Goal: Information Seeking & Learning: Check status

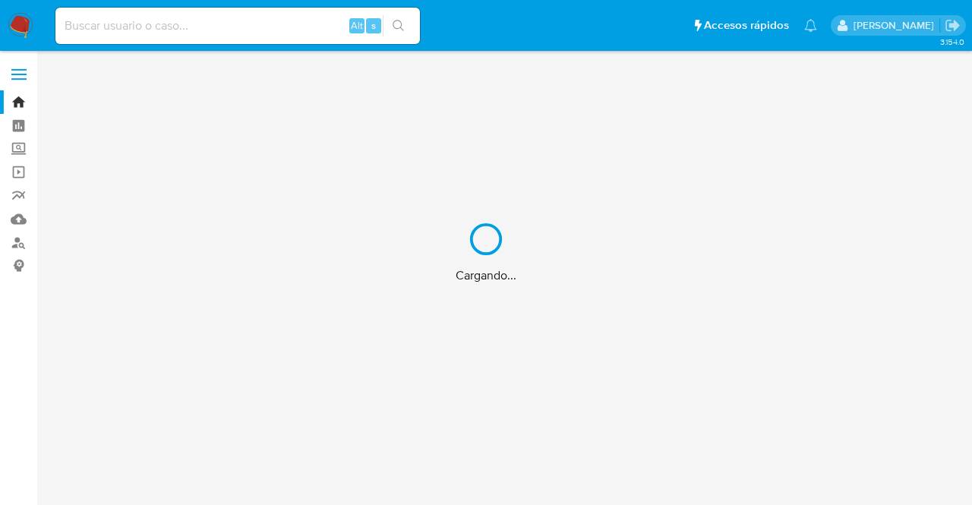
click at [134, 26] on div "Cargando..." at bounding box center [486, 252] width 972 height 505
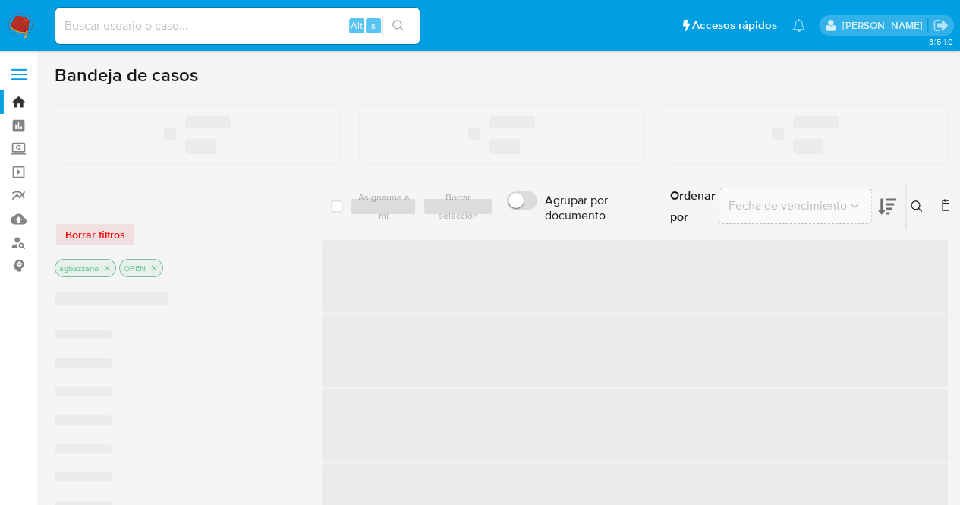
click at [134, 26] on input at bounding box center [237, 26] width 364 height 20
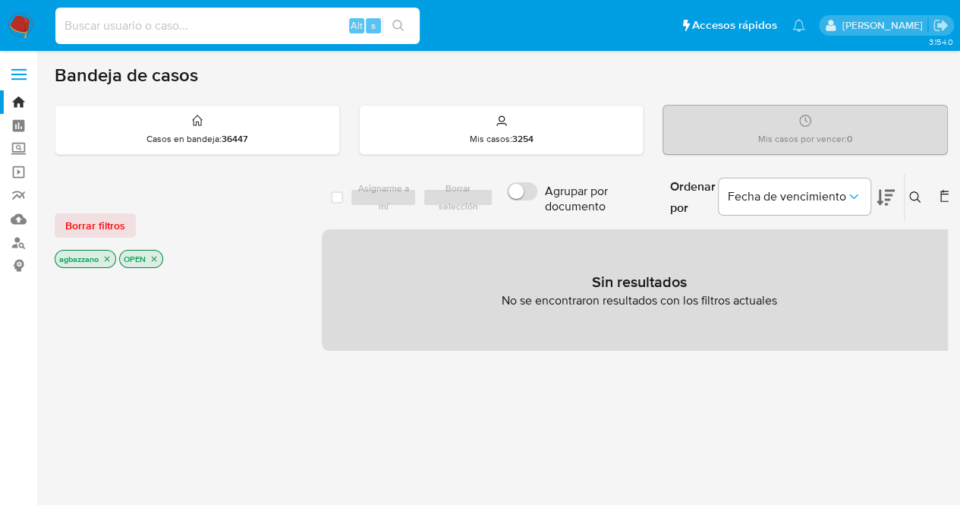
paste input "2239655019"
type input "2239655019"
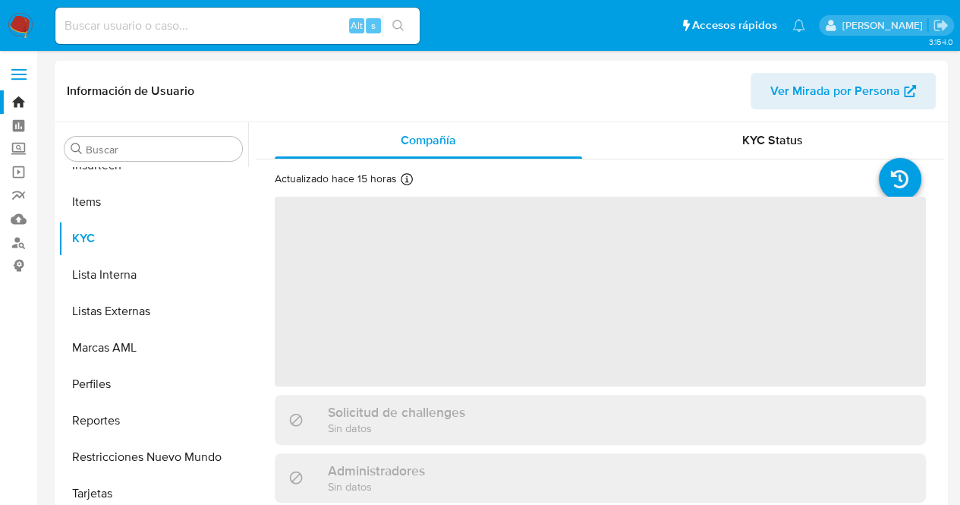
scroll to position [678, 0]
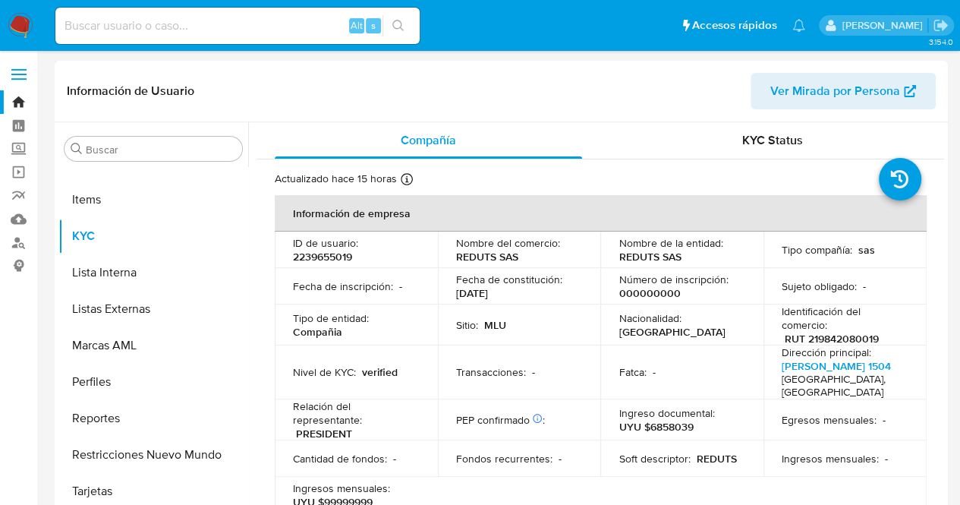
select select "10"
click at [450, 297] on td "Fecha de constitución : 29/08/2024" at bounding box center [519, 286] width 163 height 36
click at [398, 370] on div "Nivel de KYC : verified" at bounding box center [356, 372] width 127 height 14
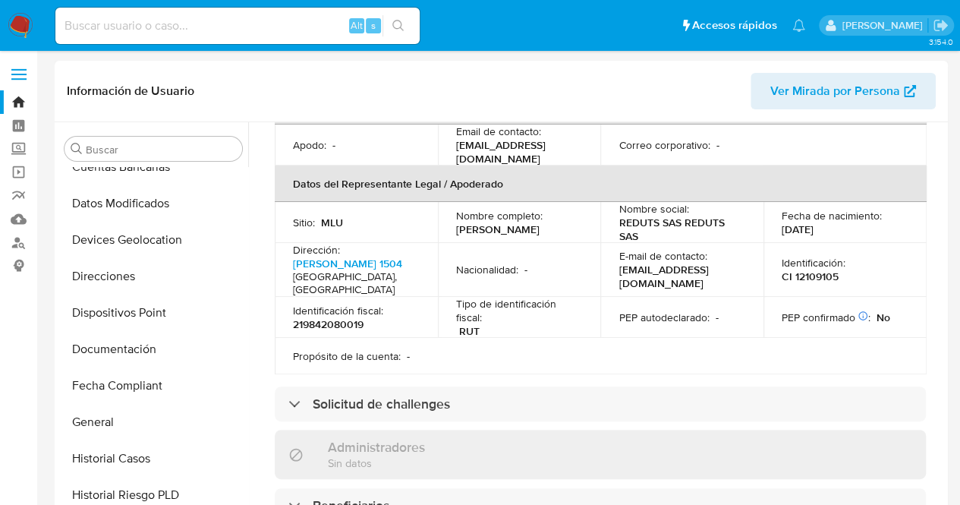
scroll to position [193, 0]
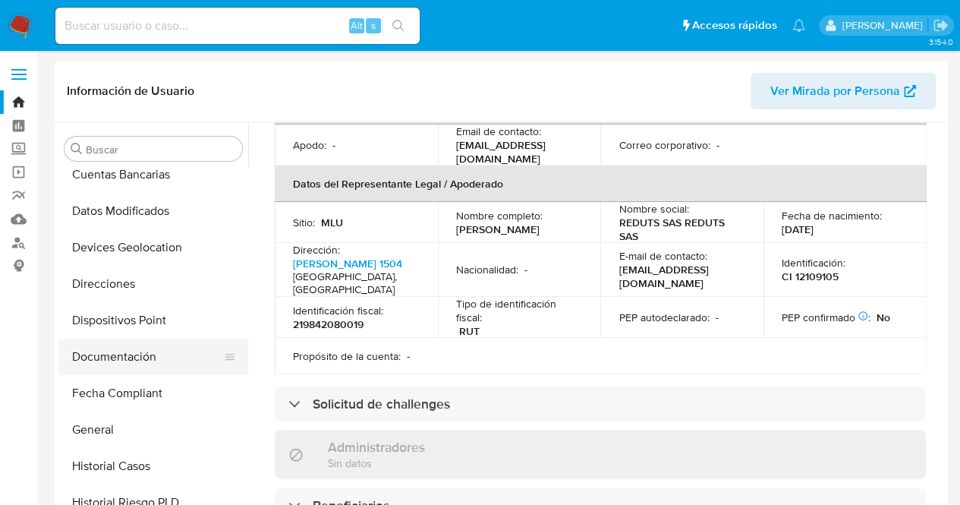
click at [135, 362] on button "Documentación" at bounding box center [147, 357] width 178 height 36
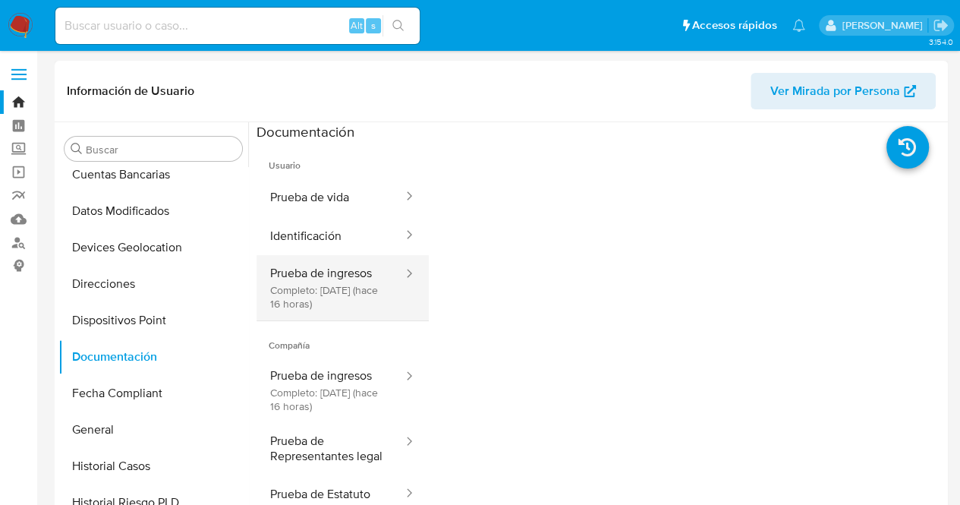
click at [346, 300] on button "Prueba de ingresos Completo: 18/08/2025 (hace 16 horas)" at bounding box center [331, 287] width 148 height 65
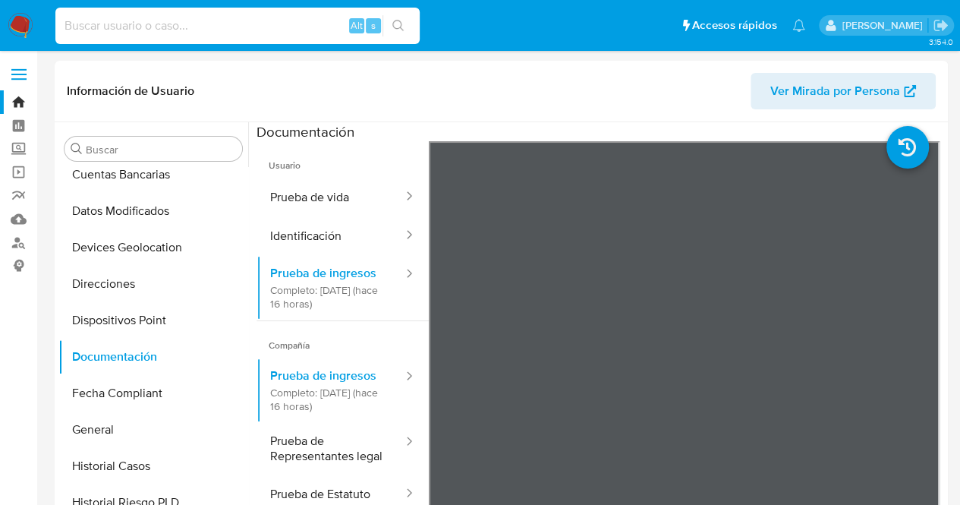
click at [174, 31] on input at bounding box center [237, 26] width 364 height 20
paste input "2631302174"
type input "2631302174"
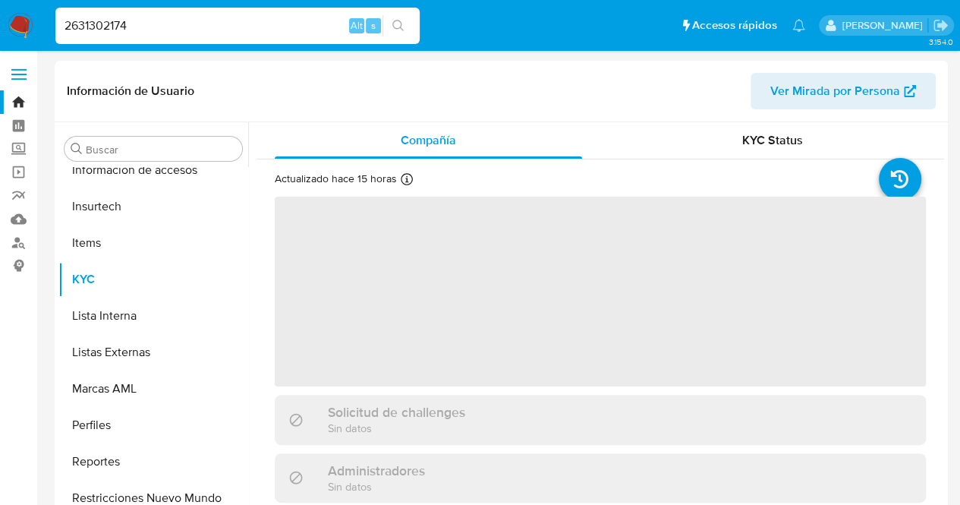
scroll to position [678, 0]
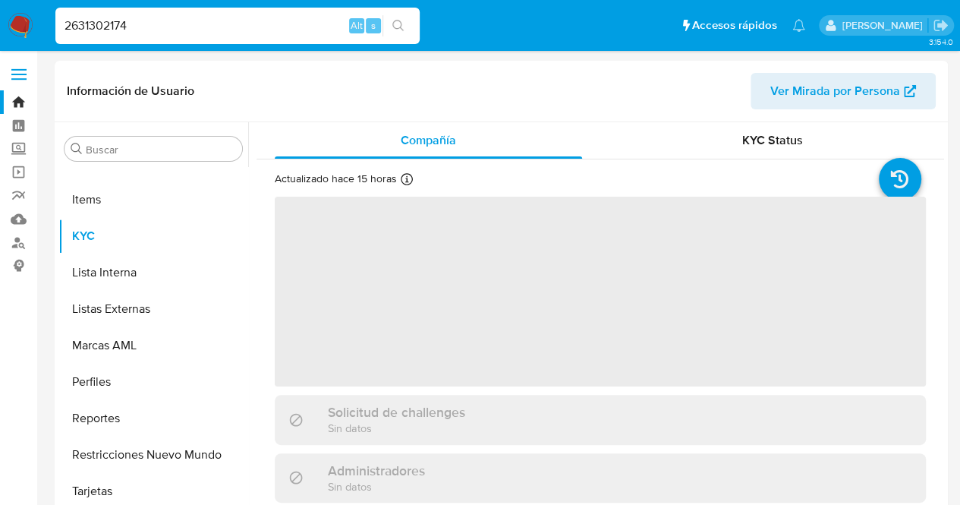
select select "10"
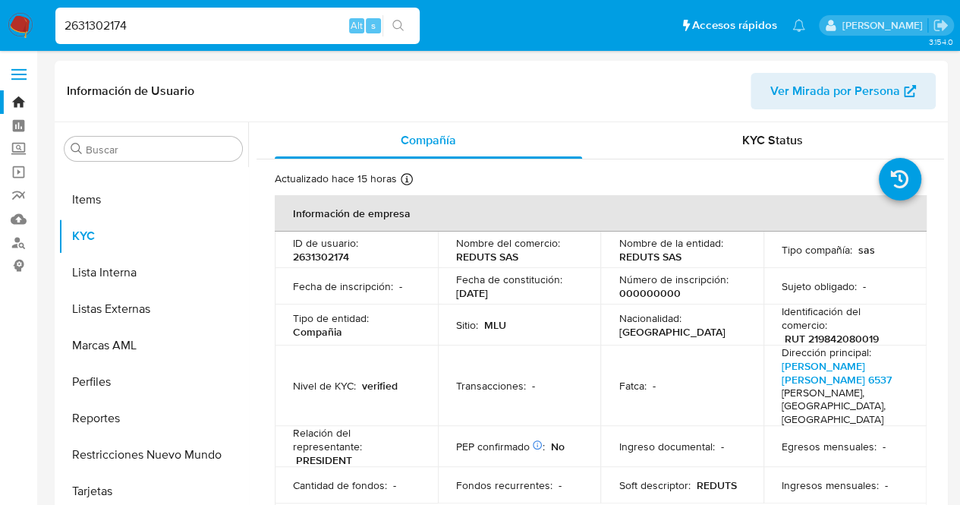
click at [174, 31] on input "2631302174" at bounding box center [237, 26] width 364 height 20
click at [460, 295] on p "[DATE]" at bounding box center [472, 293] width 32 height 14
click at [761, 156] on div "KYC Status" at bounding box center [772, 140] width 307 height 36
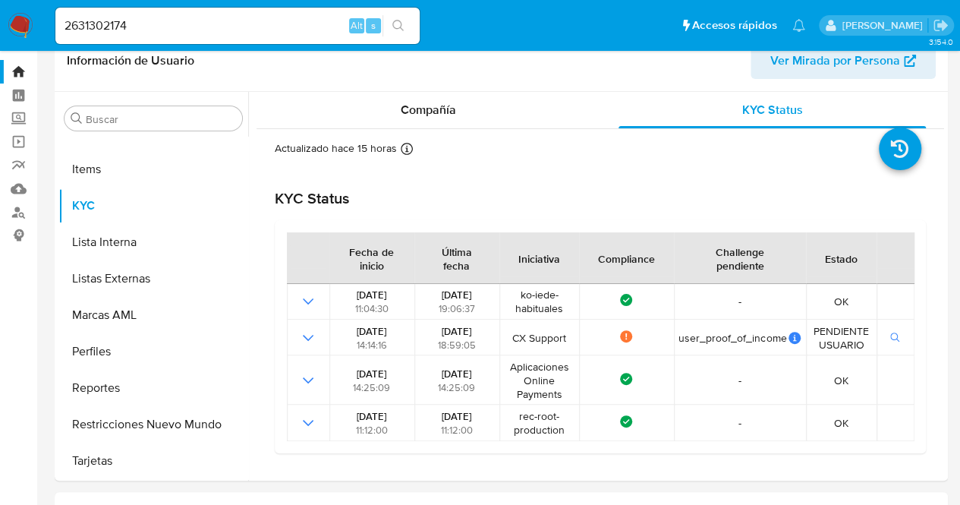
scroll to position [27, 0]
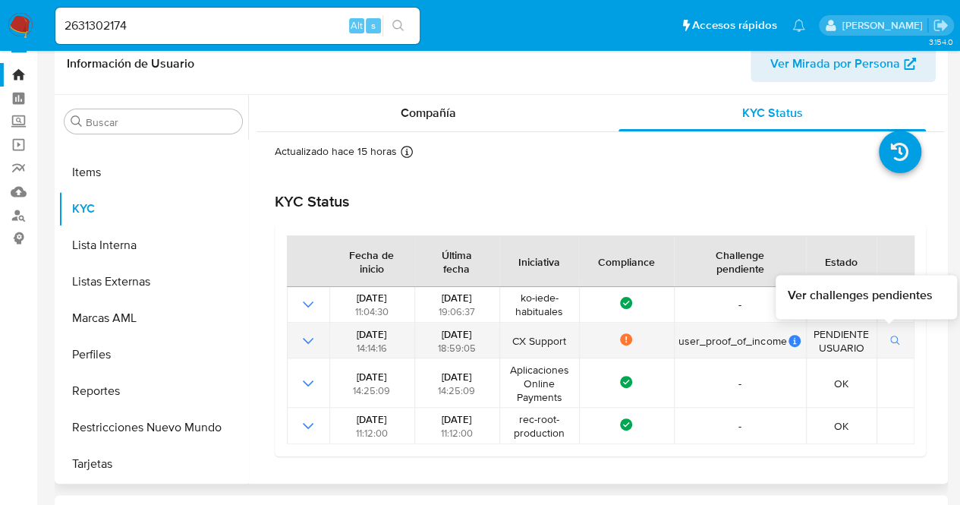
click at [891, 339] on icon "button" at bounding box center [896, 341] width 11 height 11
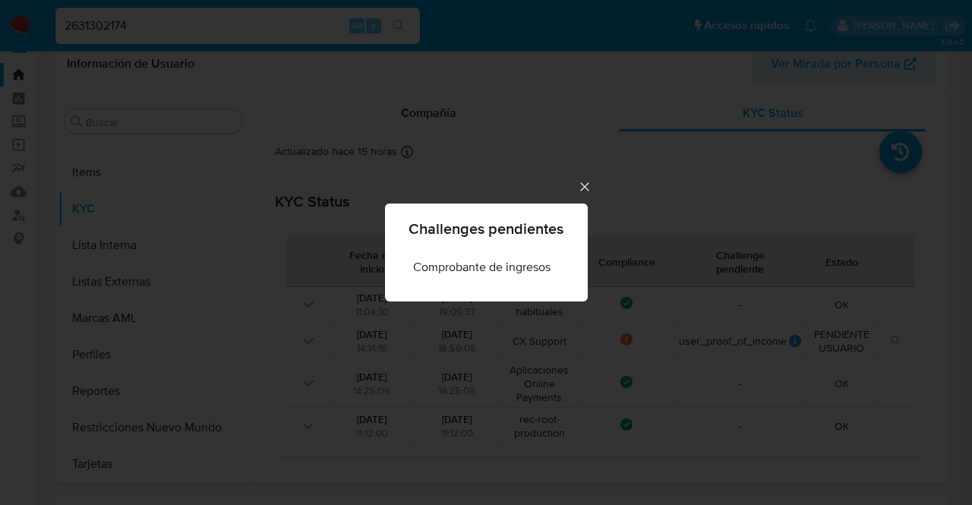
click at [587, 188] on icon "Cerrar" at bounding box center [584, 186] width 15 height 15
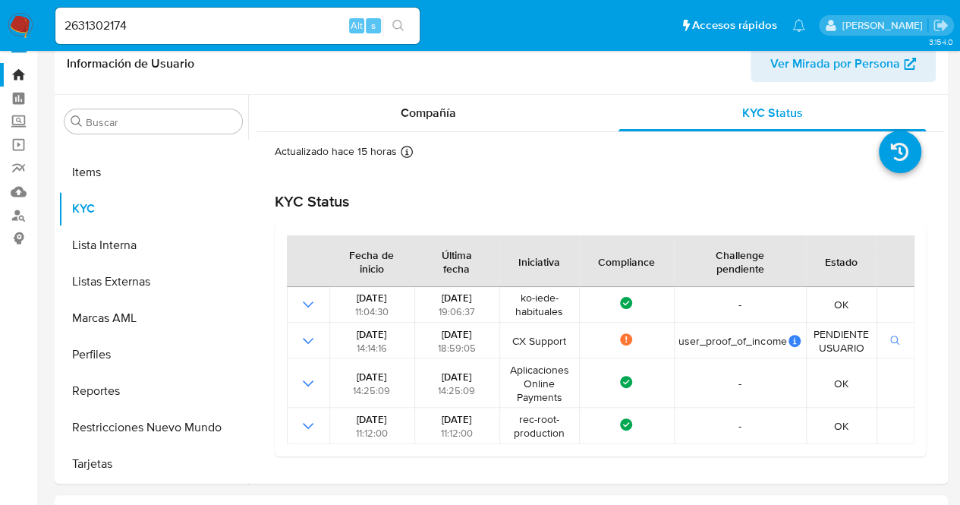
click at [587, 188] on div "KYC Status Fecha de inicio Última fecha Iniciativa Compliance Challenge pendien…" at bounding box center [600, 312] width 651 height 288
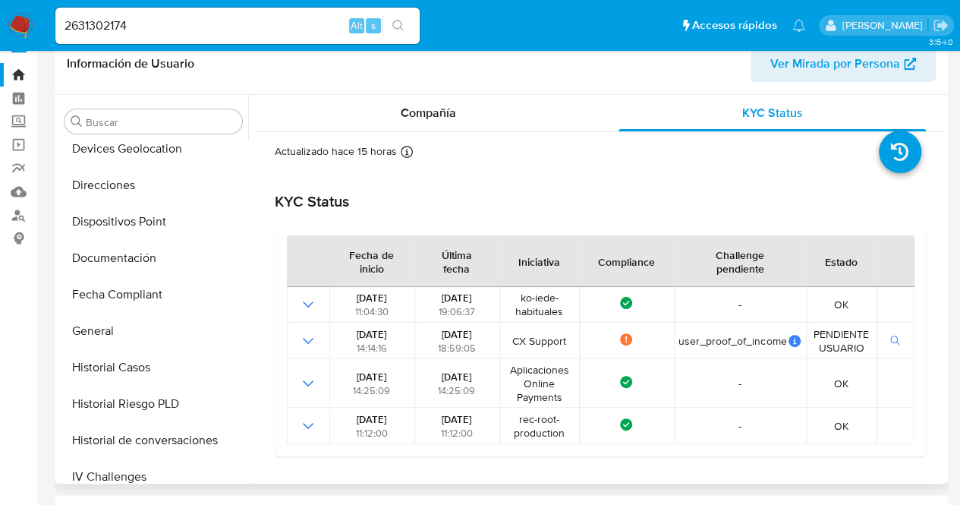
scroll to position [273, 0]
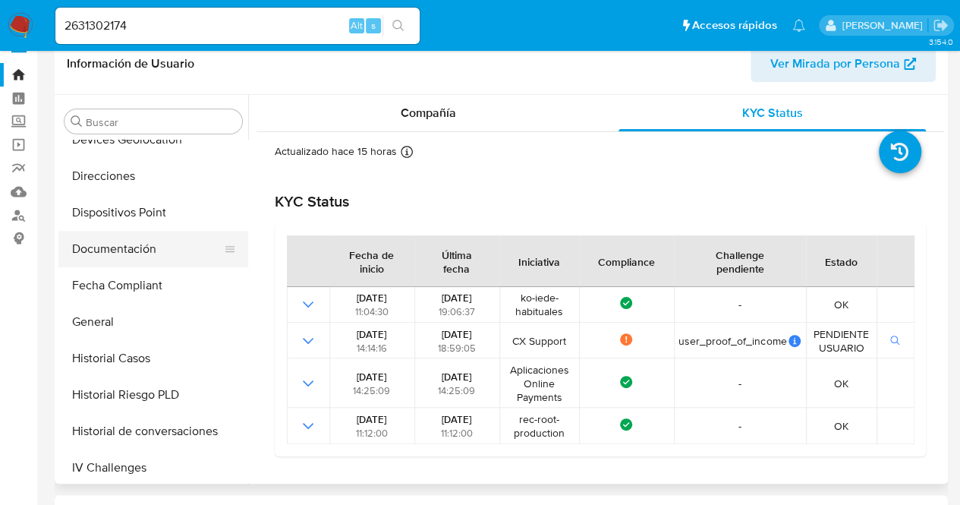
click at [174, 254] on button "Documentación" at bounding box center [147, 249] width 178 height 36
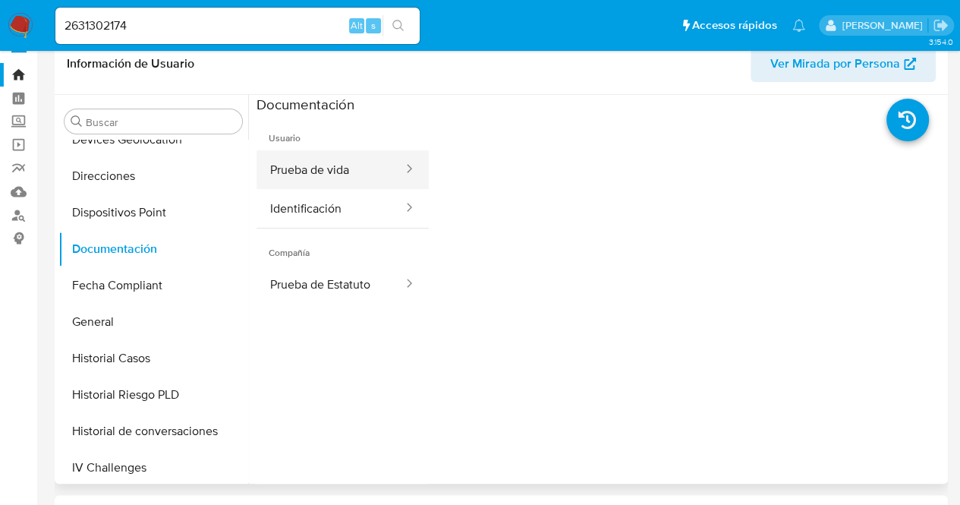
click at [341, 160] on button "Prueba de vida" at bounding box center [331, 169] width 148 height 39
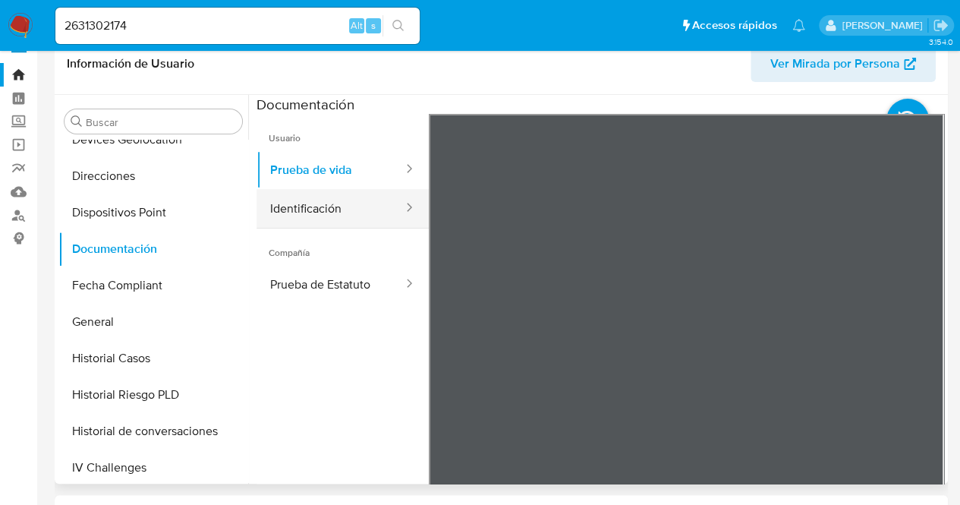
click at [364, 223] on button "Identificación" at bounding box center [331, 208] width 148 height 39
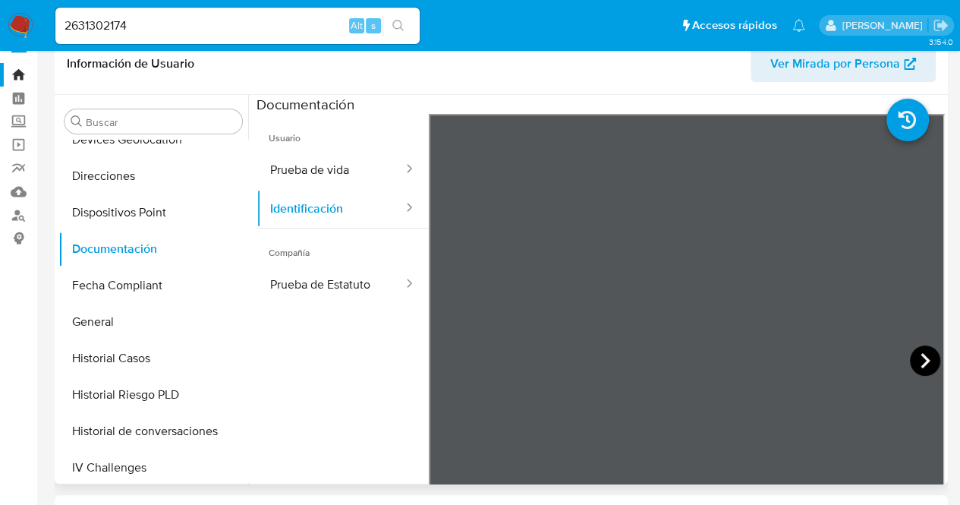
click at [922, 365] on icon at bounding box center [925, 360] width 30 height 30
click at [446, 356] on icon at bounding box center [447, 360] width 9 height 15
click at [373, 279] on button "Prueba de Estatuto" at bounding box center [331, 284] width 148 height 39
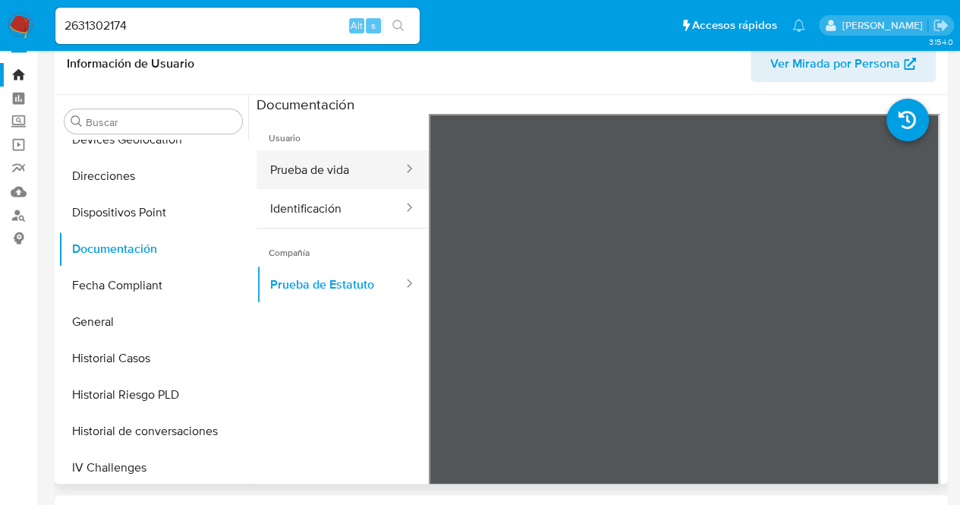
click at [279, 186] on button "Prueba de vida" at bounding box center [331, 169] width 148 height 39
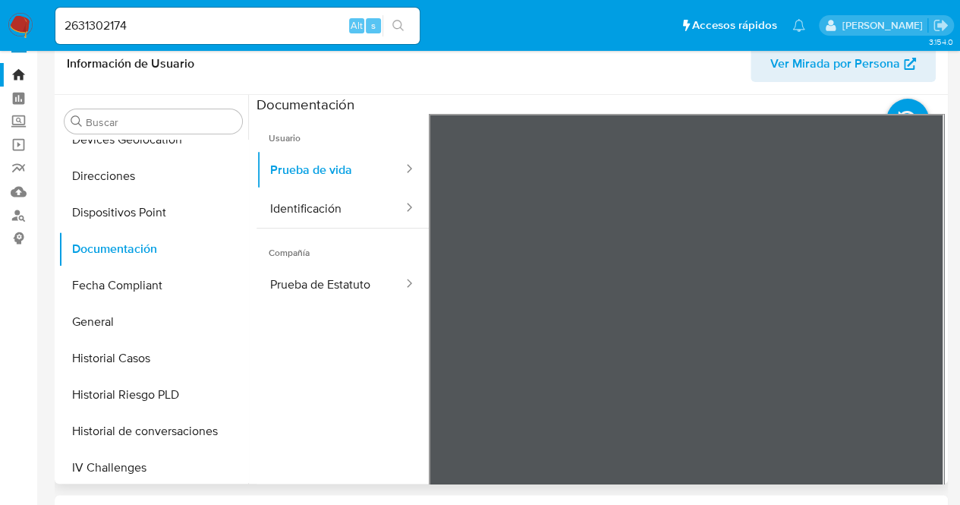
click at [294, 379] on ul "Usuario Prueba de vida Identificación Compañía Prueba de Estatuto" at bounding box center [343, 332] width 172 height 437
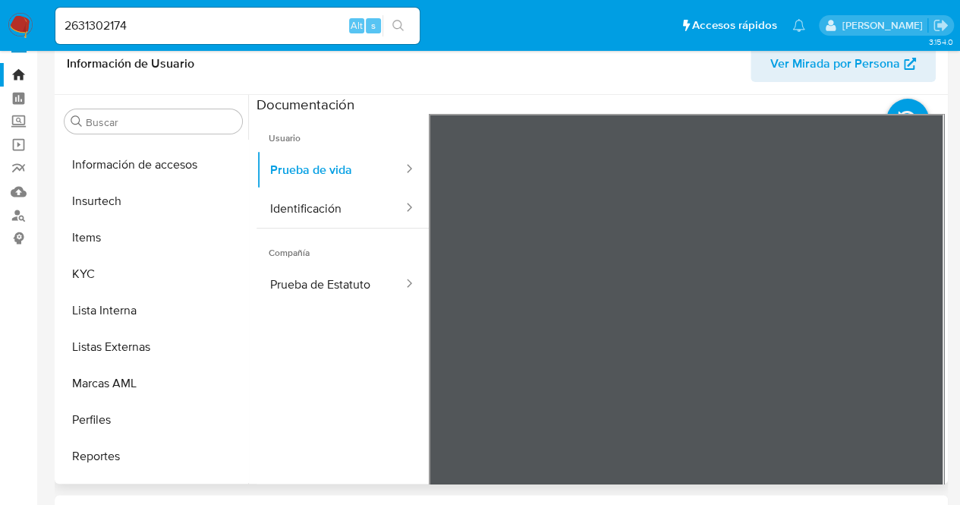
scroll to position [678, 0]
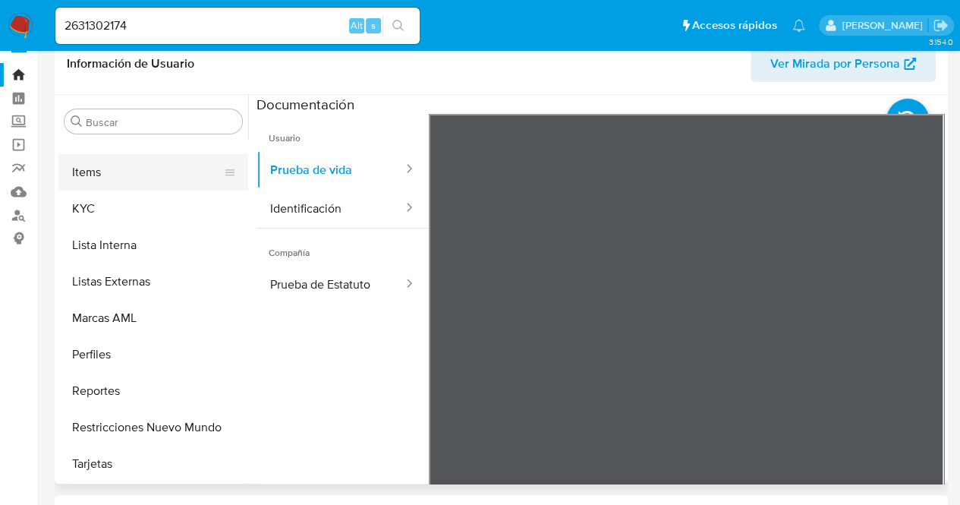
click at [173, 185] on button "Items" at bounding box center [147, 172] width 178 height 36
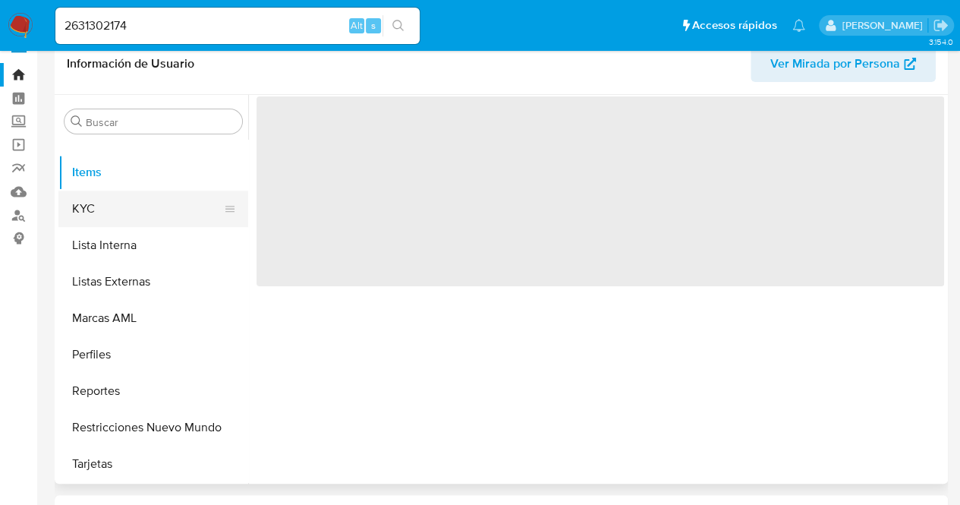
click at [176, 197] on button "KYC" at bounding box center [147, 209] width 178 height 36
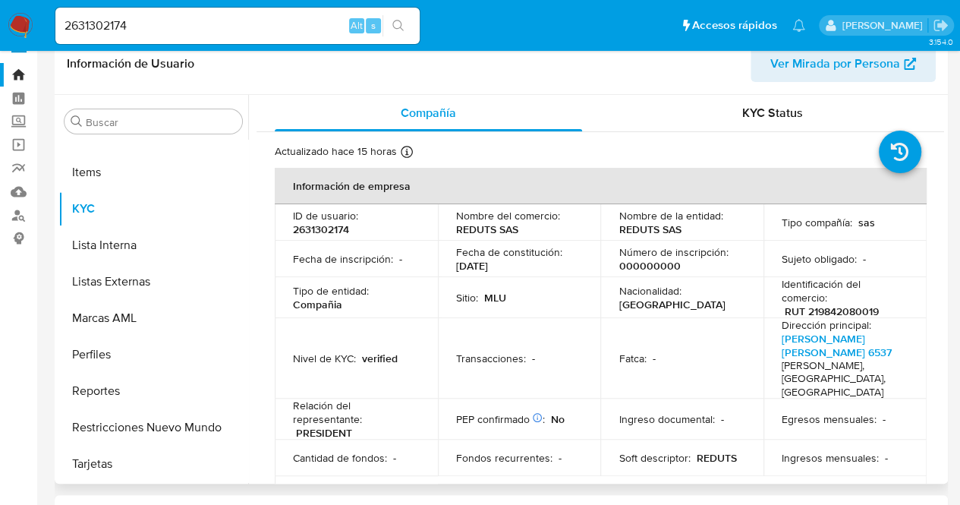
click at [665, 229] on p "REDUTS SAS" at bounding box center [650, 229] width 62 height 14
click at [672, 232] on p "REDUTS SAS" at bounding box center [650, 229] width 62 height 14
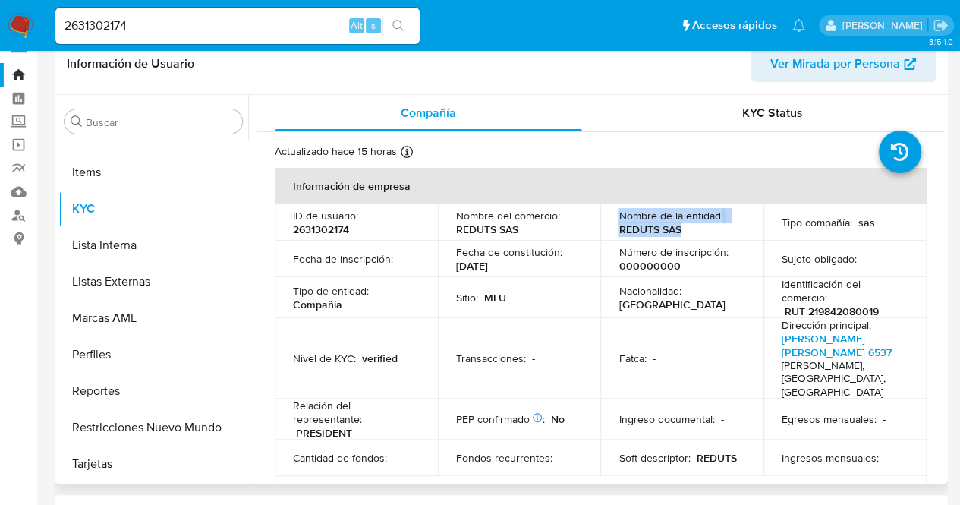
click at [672, 232] on p "REDUTS SAS" at bounding box center [650, 229] width 62 height 14
click at [674, 232] on p "REDUTS SAS" at bounding box center [650, 229] width 62 height 14
drag, startPoint x: 678, startPoint y: 232, endPoint x: 614, endPoint y: 230, distance: 63.8
click at [614, 230] on td "Nombre de la entidad : REDUTS SAS" at bounding box center [682, 222] width 163 height 36
copy p "REDUTS SAS"
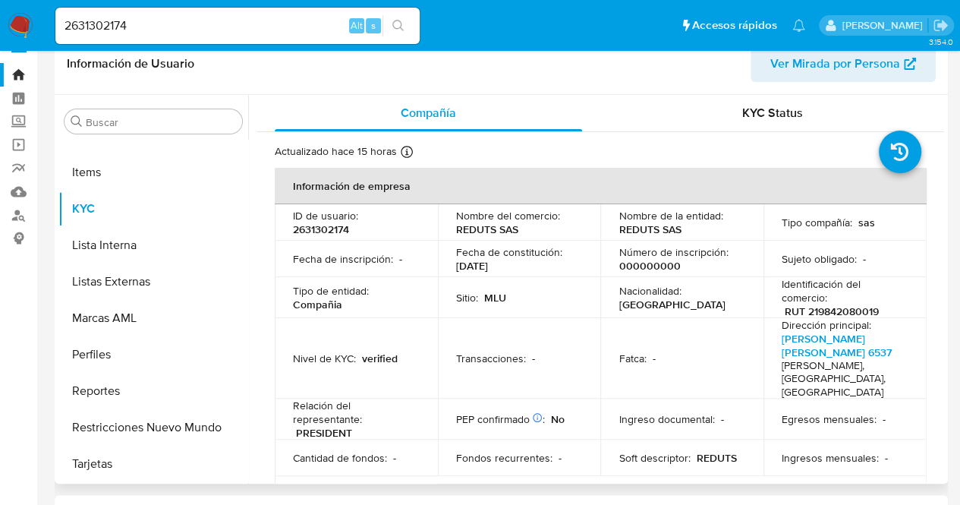
click at [538, 230] on div "Nombre del comercio : REDUTS SAS" at bounding box center [519, 222] width 127 height 27
click at [597, 277] on td "Sitio : MLU" at bounding box center [519, 297] width 163 height 41
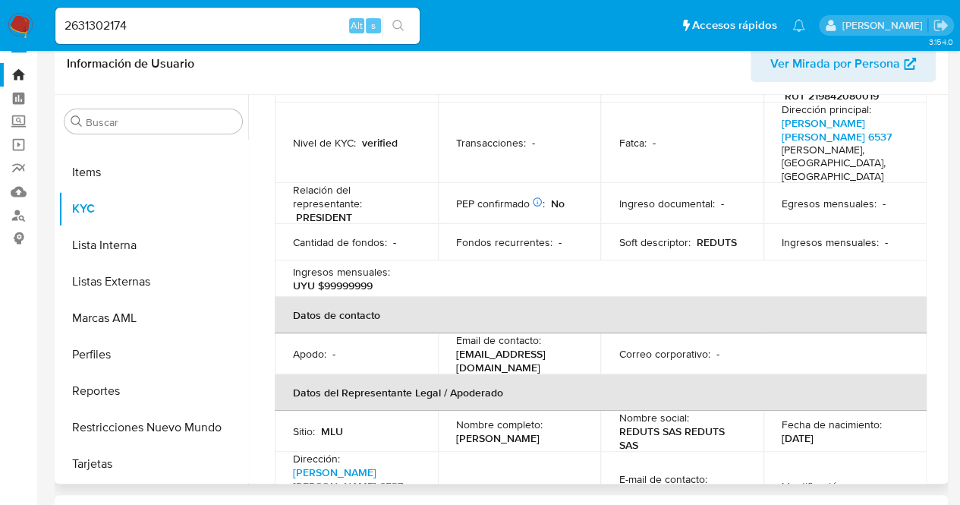
scroll to position [197, 0]
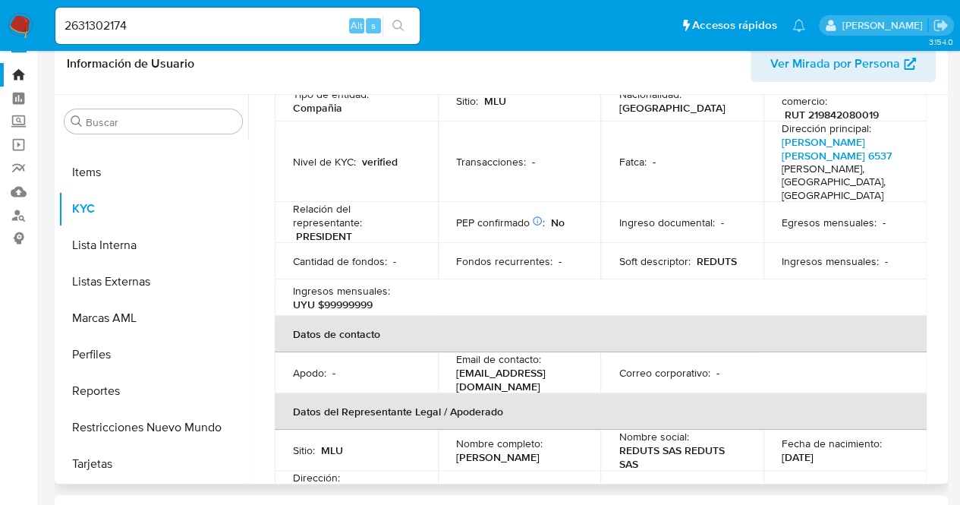
click at [513, 135] on td "Transacciones : -" at bounding box center [519, 161] width 163 height 81
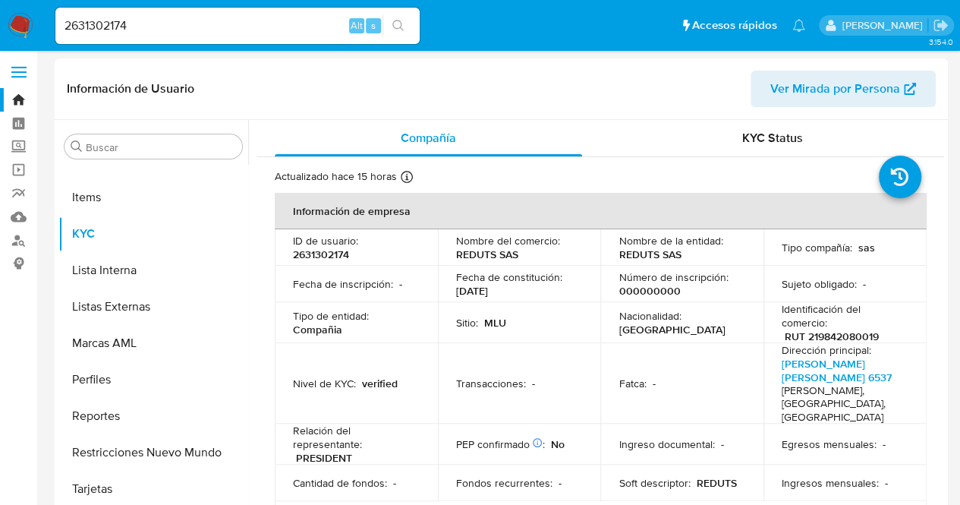
scroll to position [0, 0]
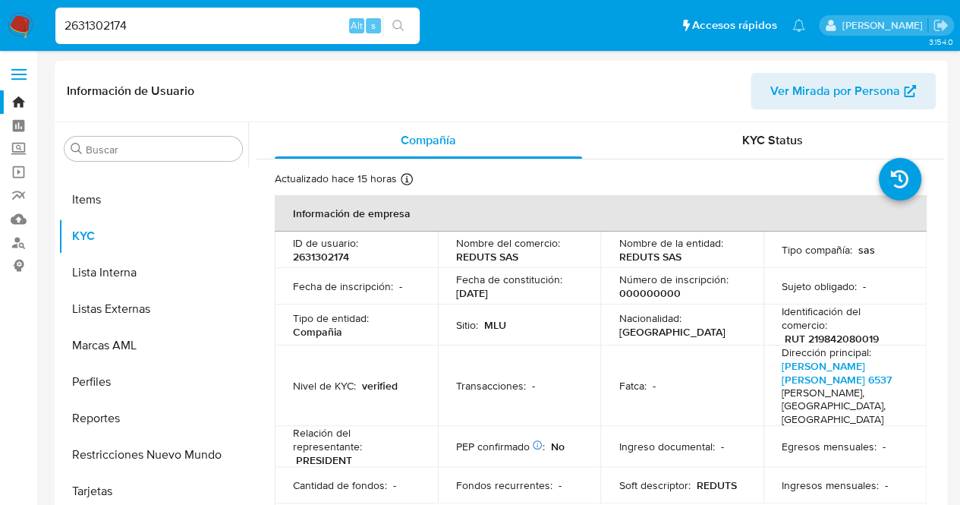
drag, startPoint x: 147, startPoint y: 27, endPoint x: 0, endPoint y: 9, distance: 148.3
click at [0, 9] on nav "Pausado Ver notificaciones 2631302174 Alt s Accesos rápidos Presiona las siguie…" at bounding box center [480, 25] width 960 height 51
paste input "540209830"
type input "2540209830"
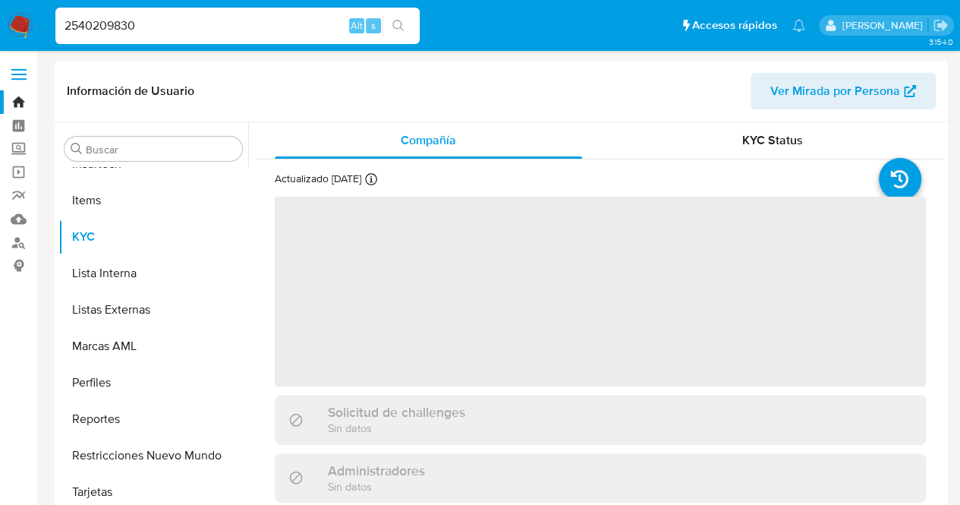
scroll to position [678, 0]
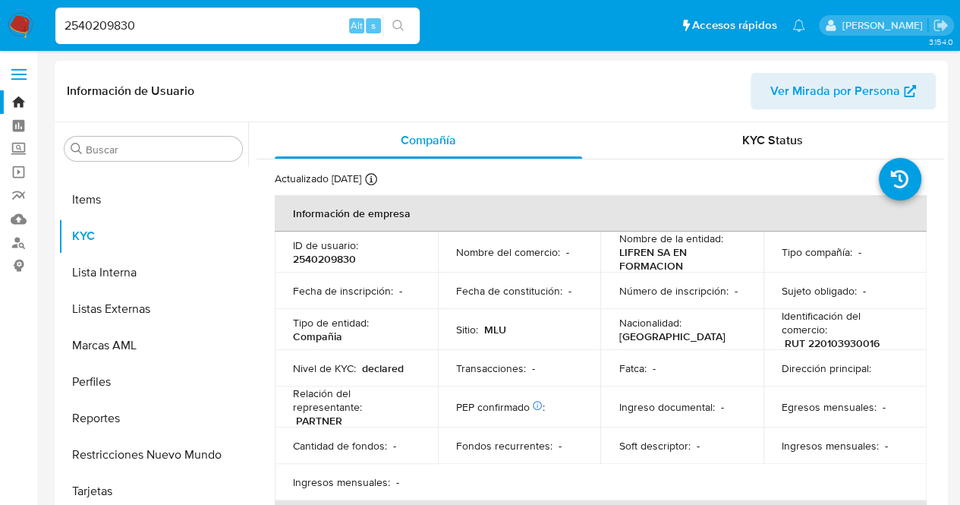
select select "10"
click at [664, 238] on p "Nombre de la entidad :" at bounding box center [671, 239] width 104 height 14
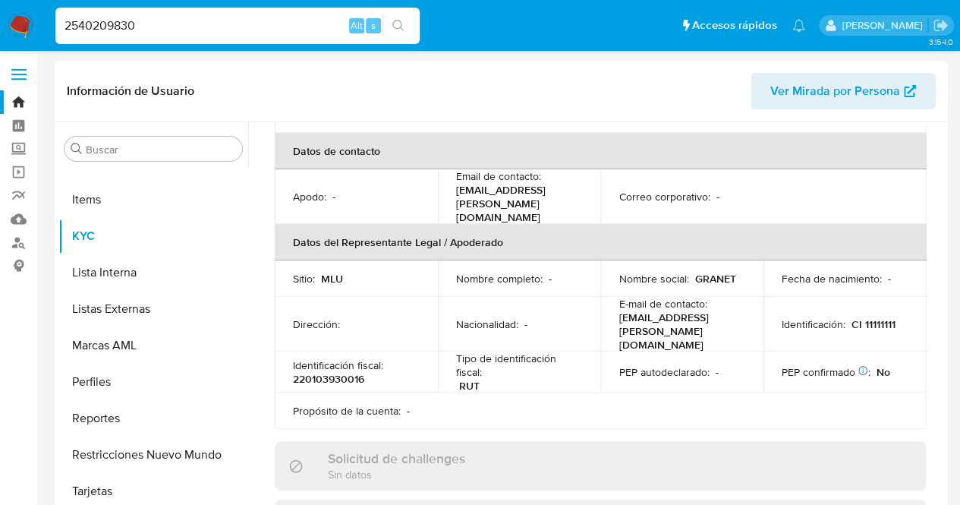
scroll to position [425, 0]
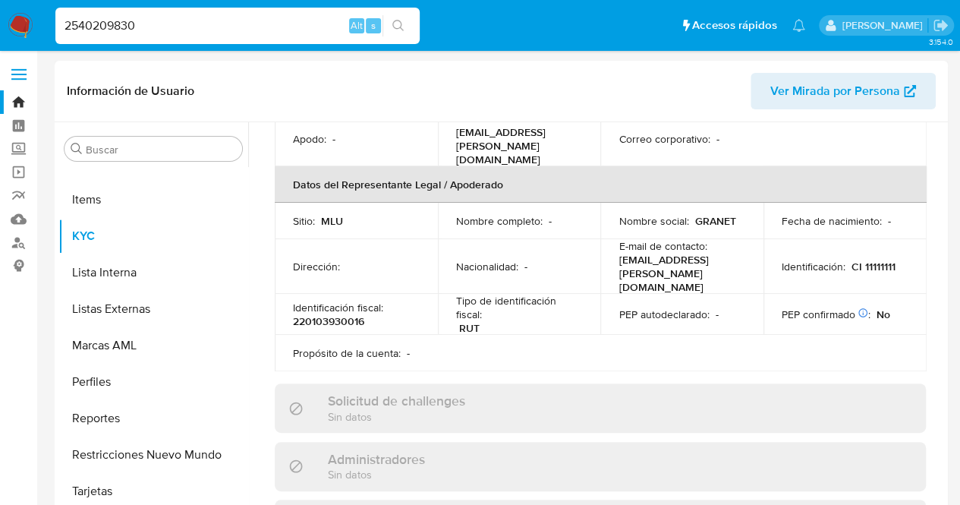
click at [574, 294] on div "Tipo de identificación fiscal : RUT" at bounding box center [519, 314] width 127 height 41
drag, startPoint x: 944, startPoint y: 323, endPoint x: 937, endPoint y: 227, distance: 96.0
click at [937, 227] on div "Buscar Anticipos de dinero Archivos adjuntos CBT Cruces y Relaciones Créditos C…" at bounding box center [502, 316] width 894 height 389
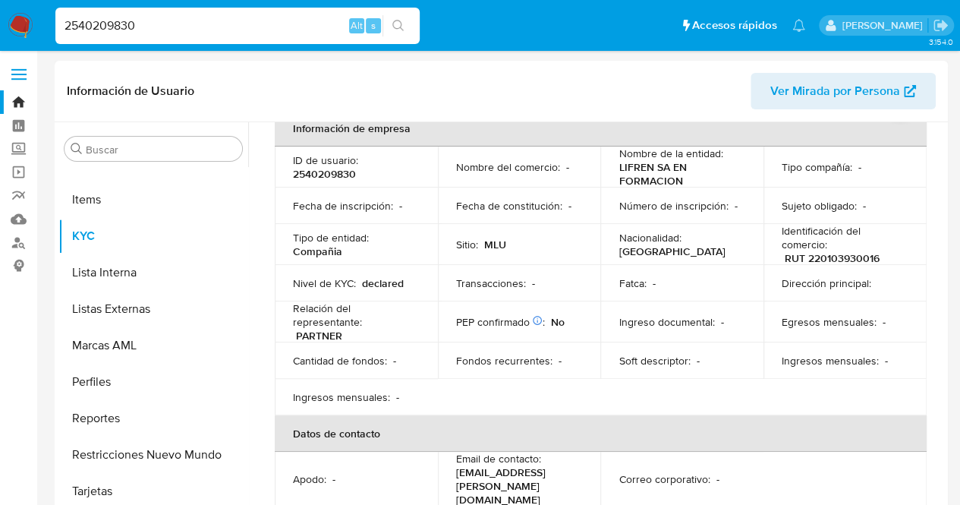
scroll to position [0, 0]
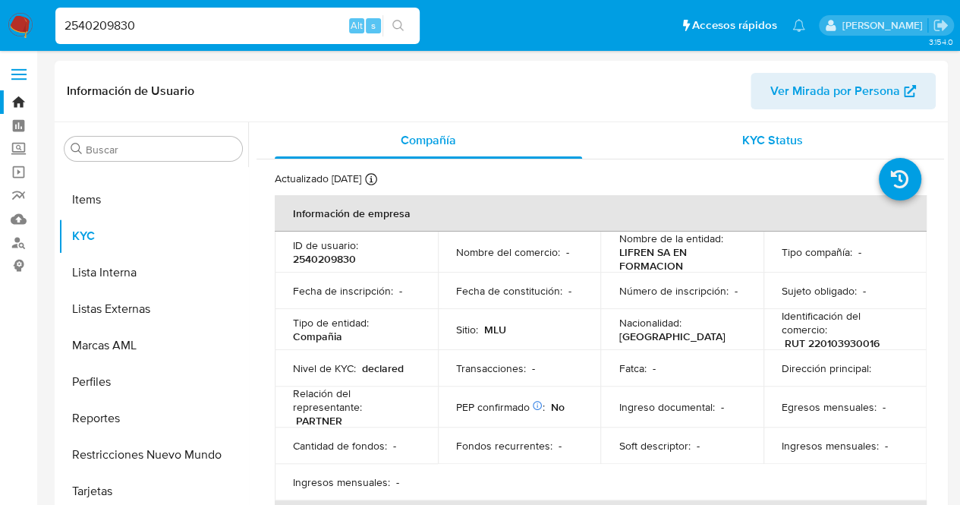
click at [742, 150] on div "KYC Status" at bounding box center [772, 140] width 307 height 36
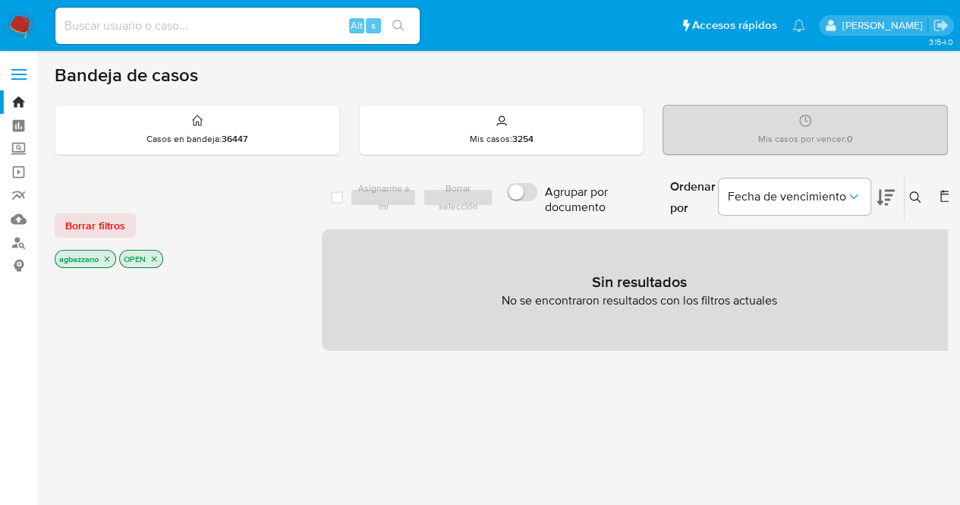
click at [217, 43] on div "Alt s" at bounding box center [237, 26] width 364 height 36
click at [203, 20] on input at bounding box center [237, 26] width 364 height 20
paste input "2239655019"
type input "2239655019"
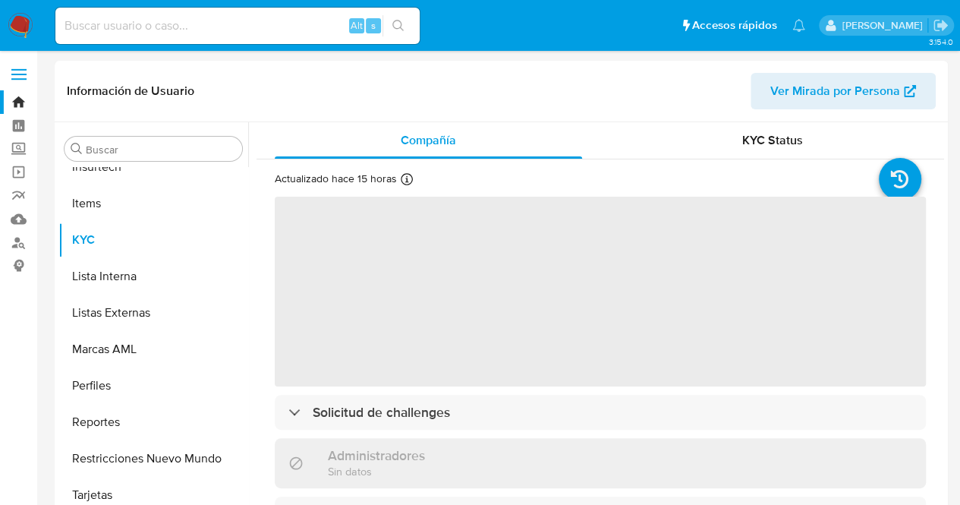
scroll to position [678, 0]
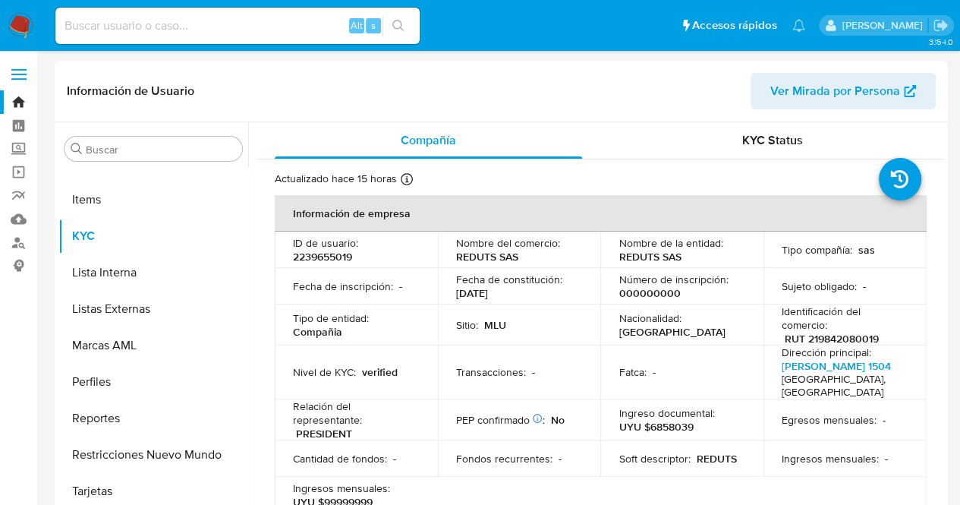
select select "10"
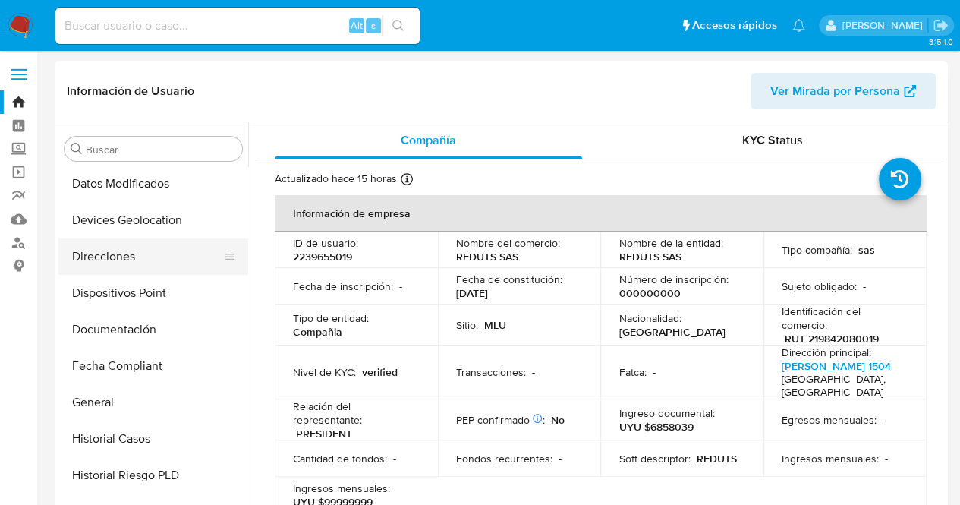
scroll to position [220, 0]
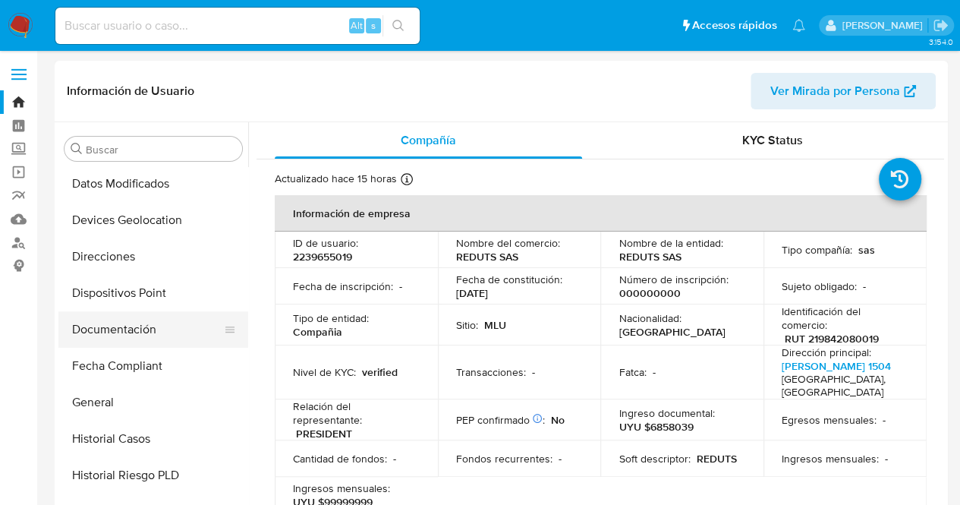
click at [164, 320] on button "Documentación" at bounding box center [147, 329] width 178 height 36
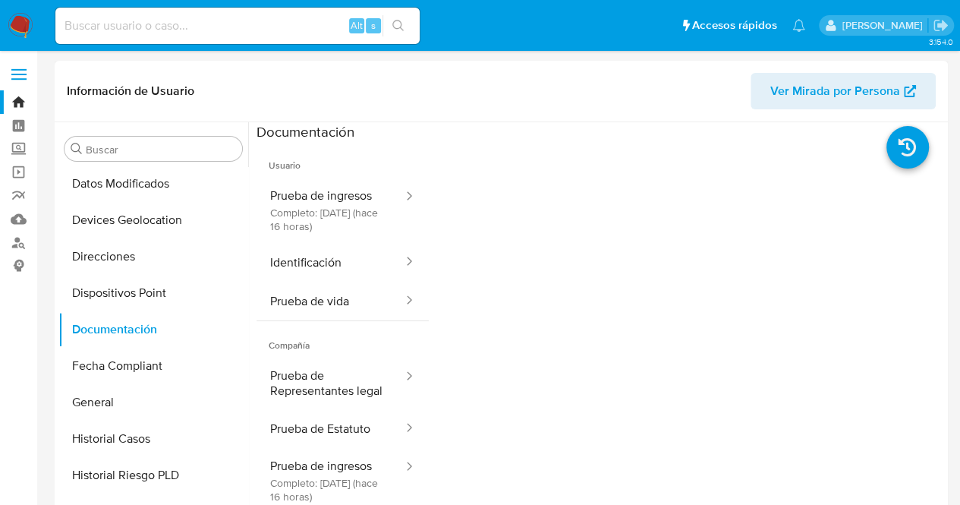
scroll to position [678, 0]
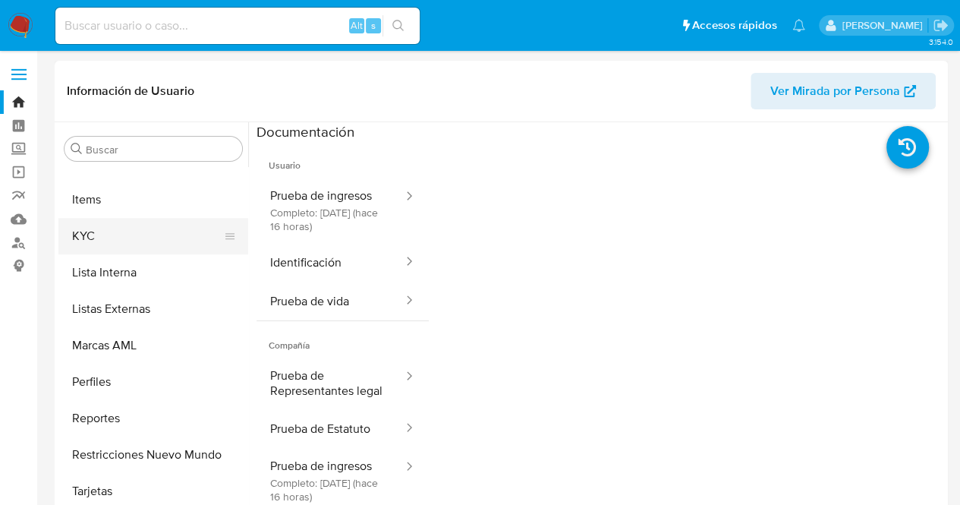
click at [165, 242] on button "KYC" at bounding box center [147, 236] width 178 height 36
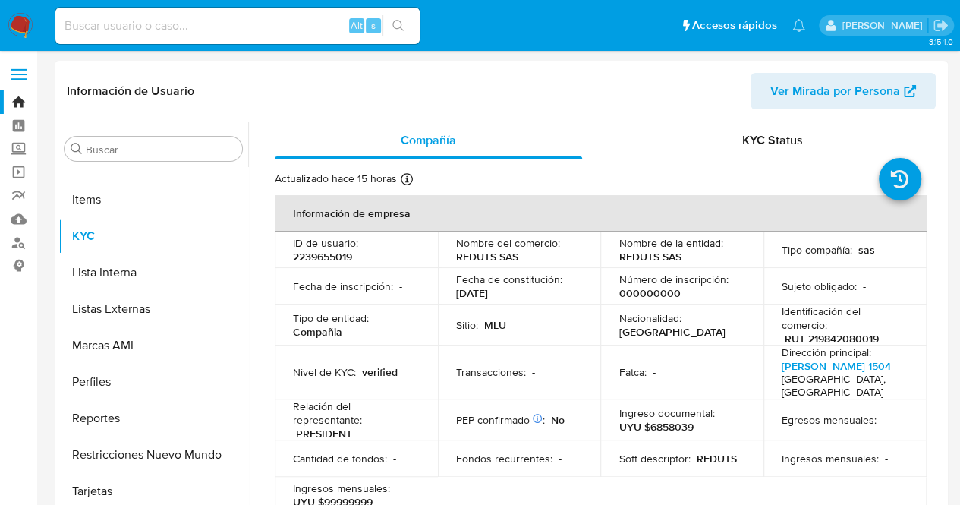
click at [327, 260] on p "2239655019" at bounding box center [322, 257] width 59 height 14
copy p "2239655019"
click at [159, 36] on div "Alt s" at bounding box center [237, 26] width 364 height 36
click at [159, 24] on input at bounding box center [237, 26] width 364 height 20
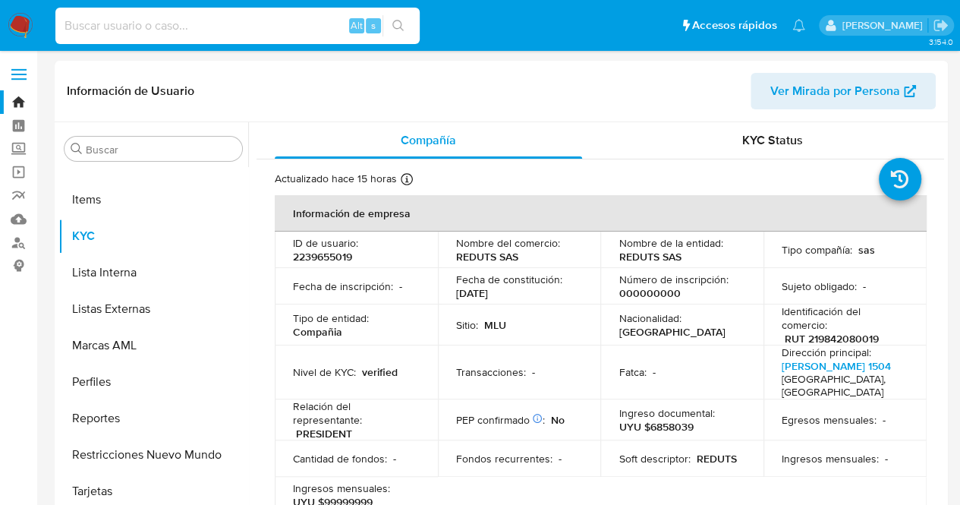
paste input "1020893410"
type input "1020893410"
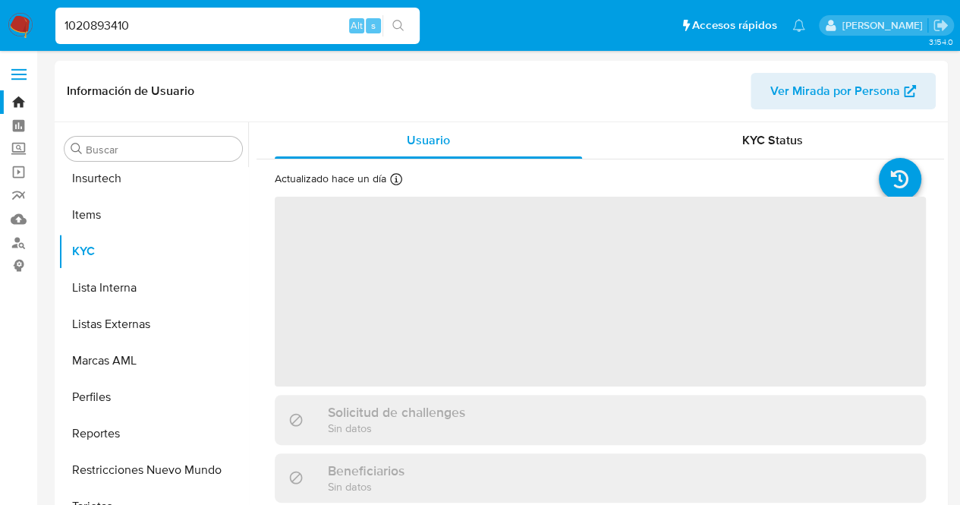
scroll to position [678, 0]
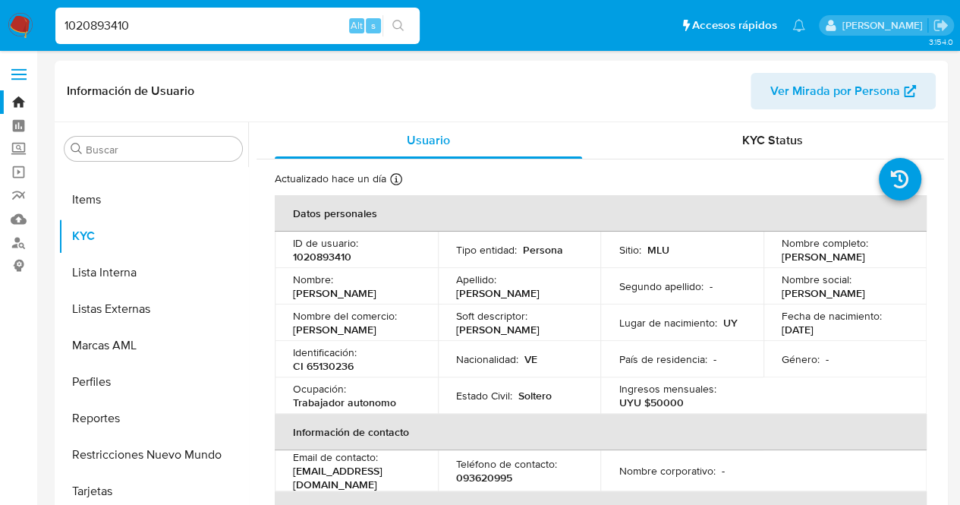
select select "10"
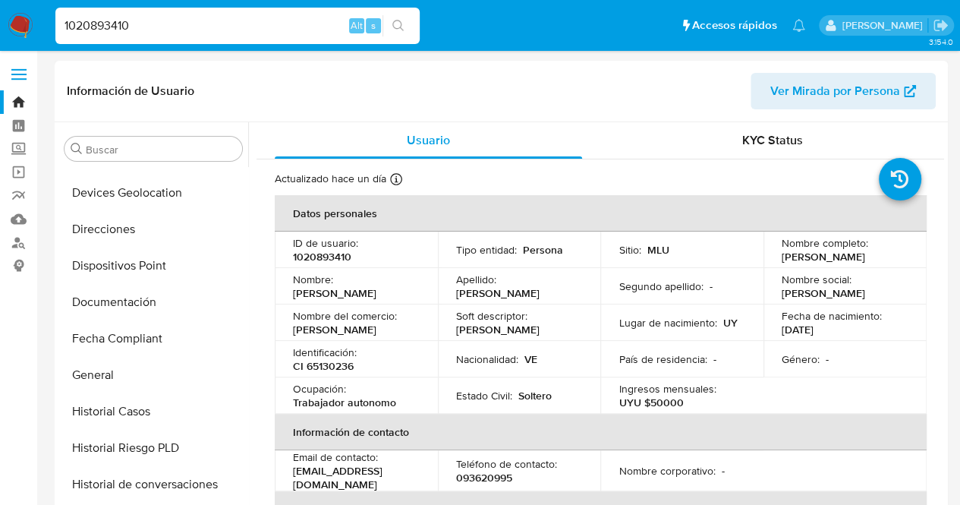
scroll to position [244, 0]
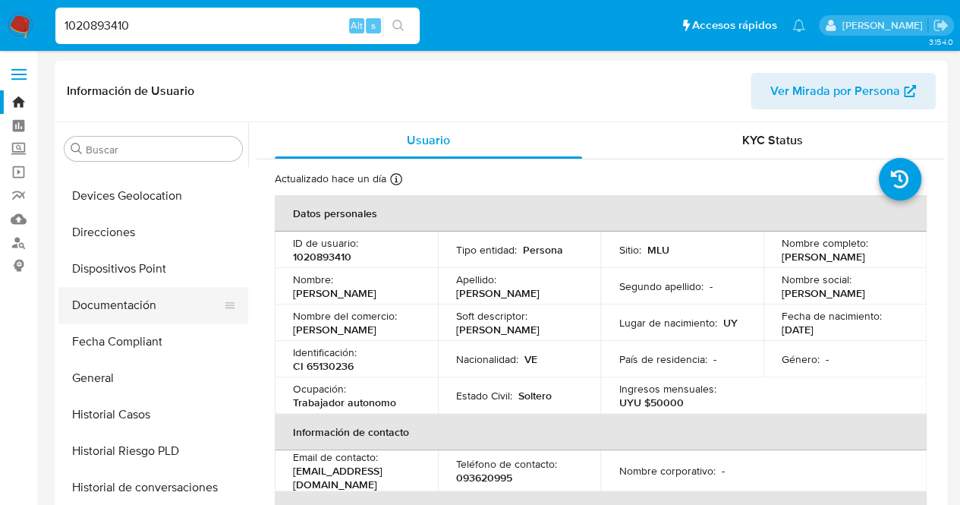
click at [159, 309] on button "Documentación" at bounding box center [147, 305] width 178 height 36
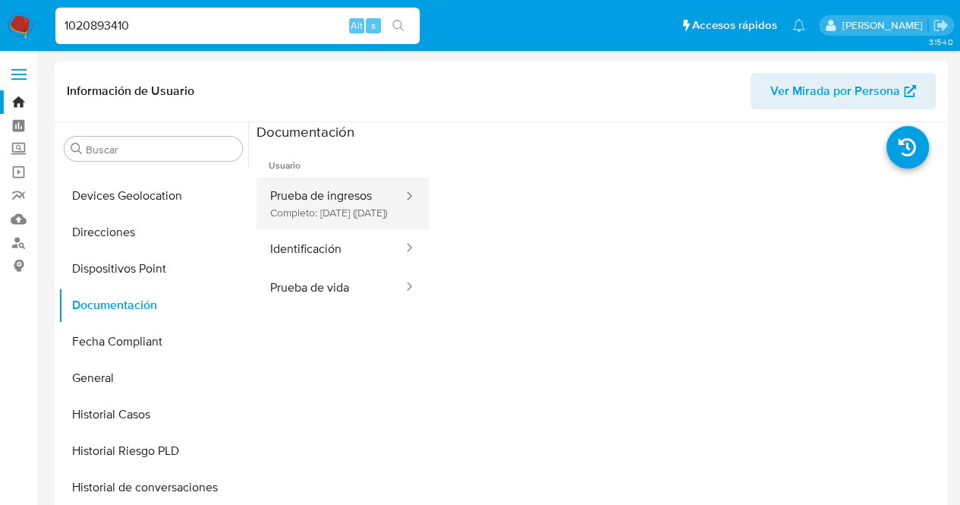
click at [367, 210] on button "Prueba de ingresos Completo: [DATE] ([DATE])" at bounding box center [331, 204] width 148 height 52
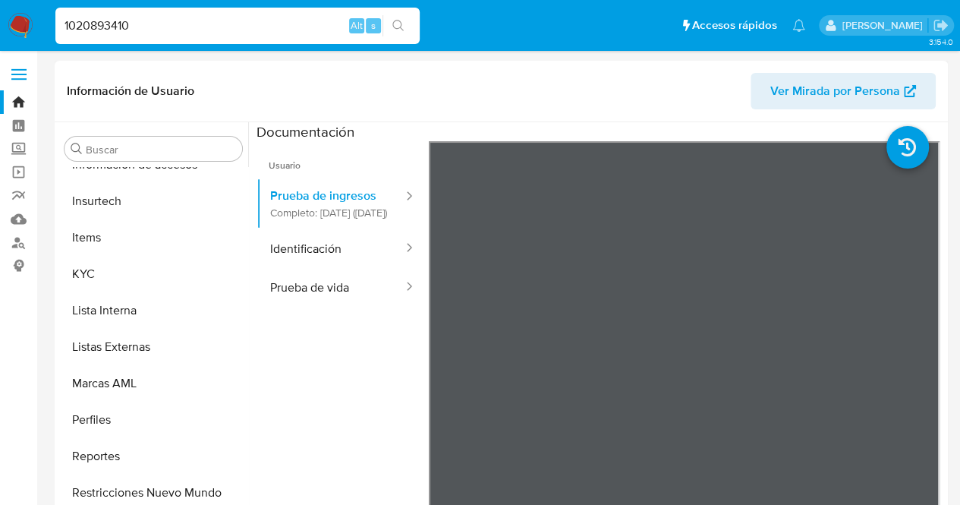
scroll to position [678, 0]
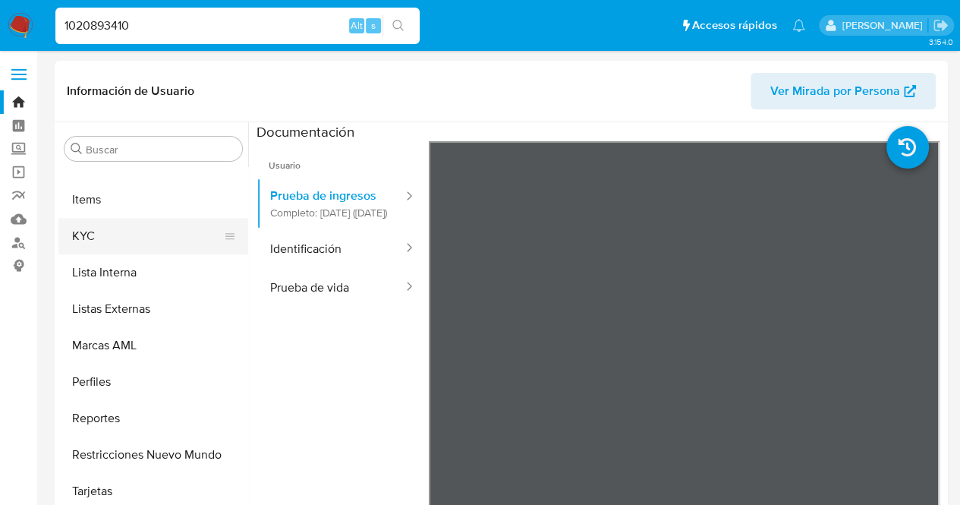
click at [132, 235] on button "KYC" at bounding box center [147, 236] width 178 height 36
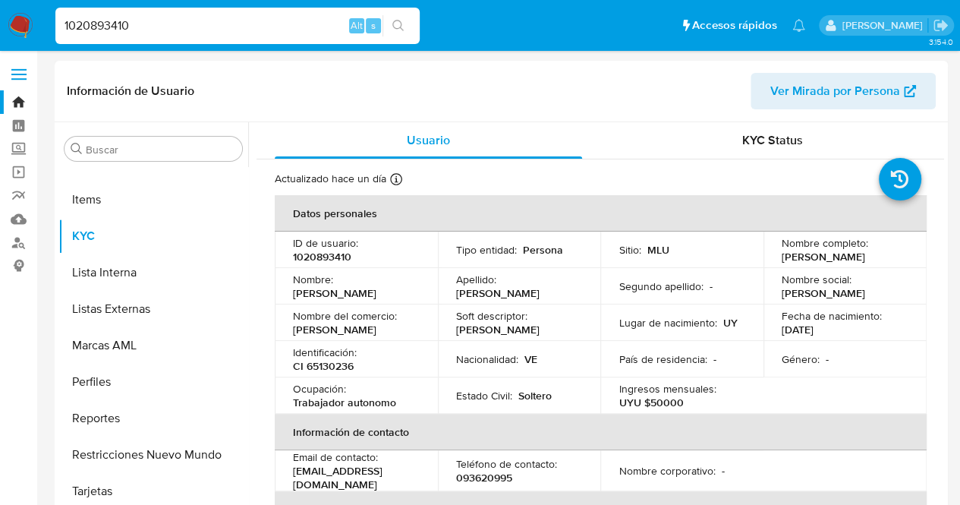
click at [616, 341] on td "Lugar de nacimiento : UY" at bounding box center [682, 322] width 163 height 36
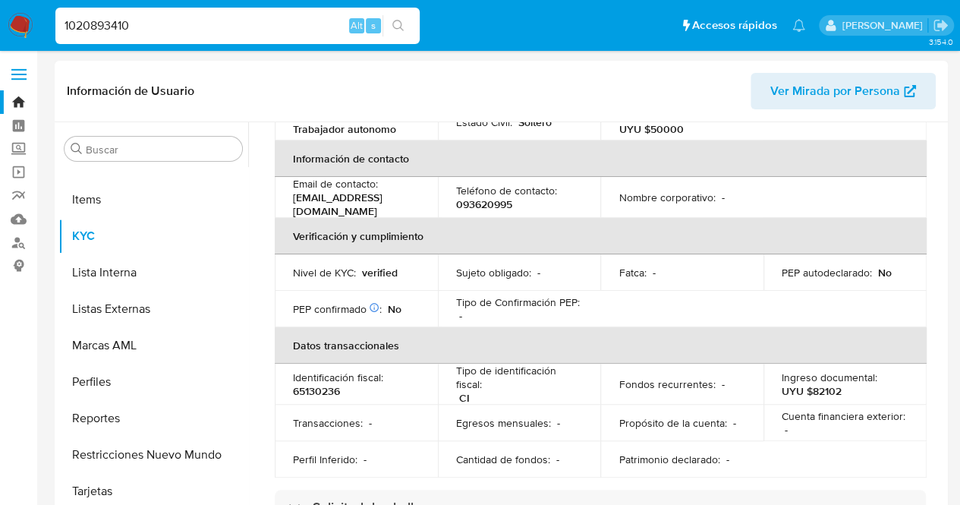
scroll to position [304, 0]
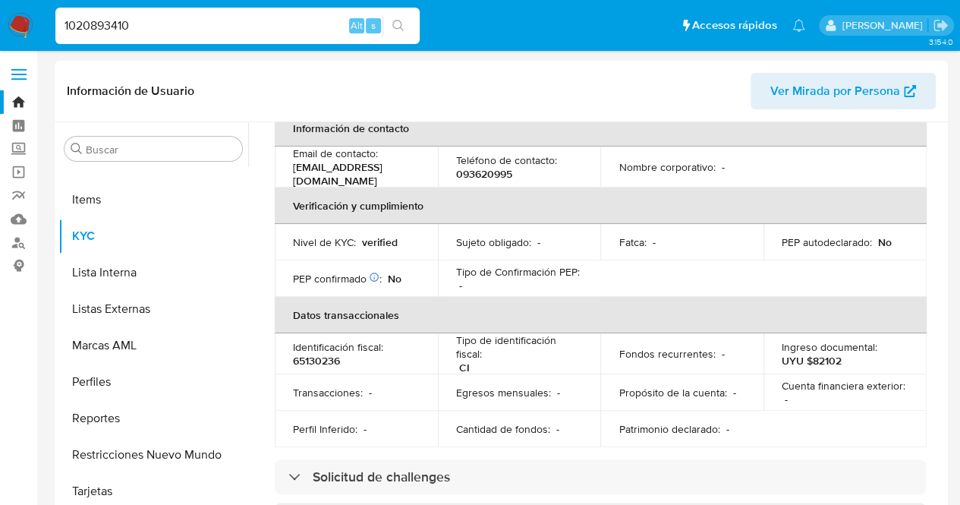
drag, startPoint x: 180, startPoint y: 24, endPoint x: 0, endPoint y: 11, distance: 180.3
click at [0, 11] on nav "Pausado Ver notificaciones 1020893410 Alt s Accesos rápidos Presiona las siguie…" at bounding box center [480, 25] width 960 height 51
paste input "40547961"
type input "140547961"
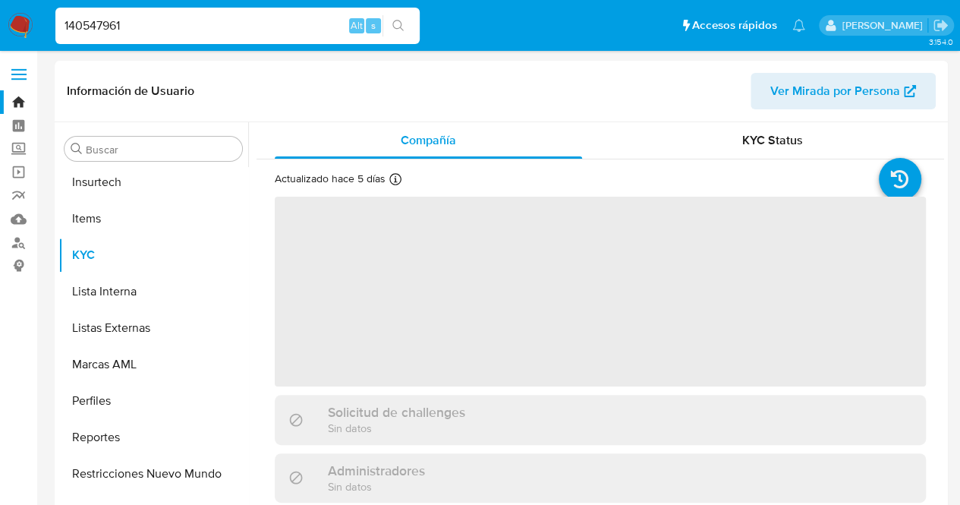
scroll to position [678, 0]
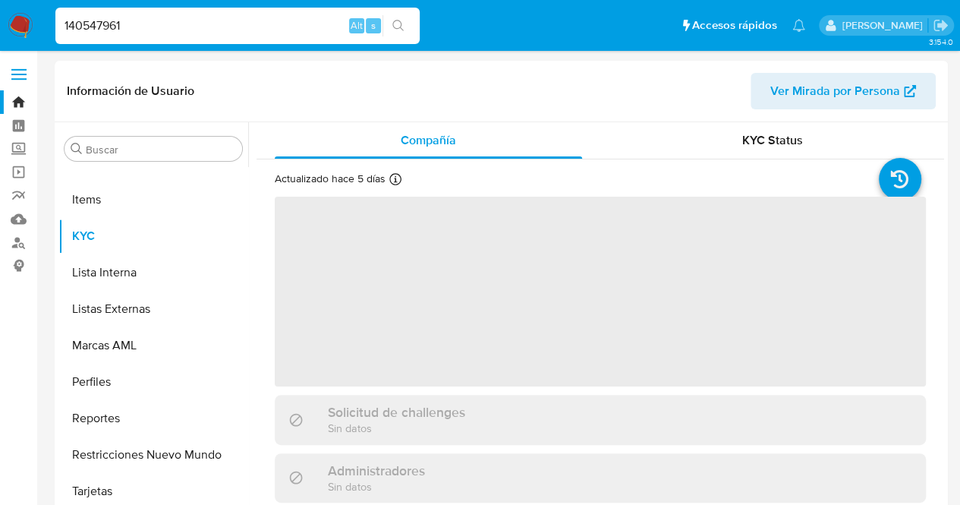
select select "10"
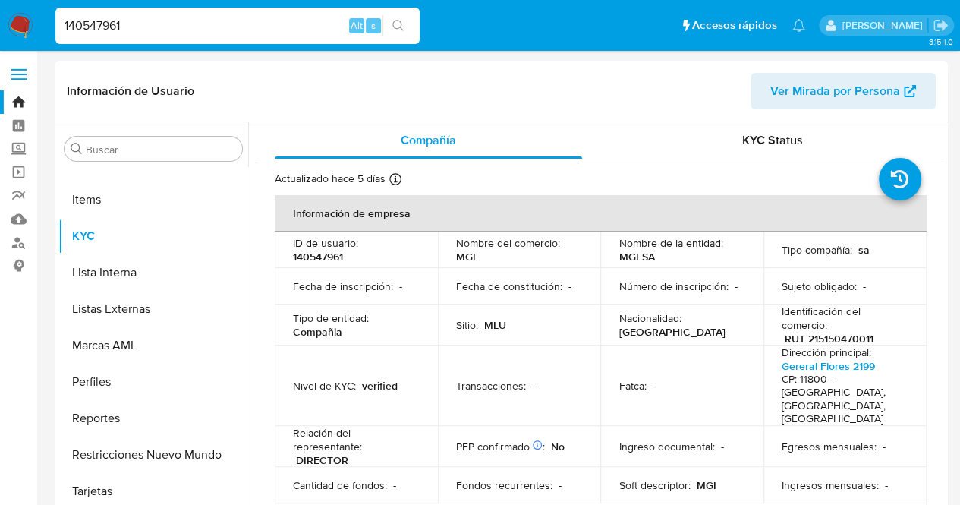
click at [683, 300] on td "Número de inscripción : -" at bounding box center [682, 286] width 163 height 36
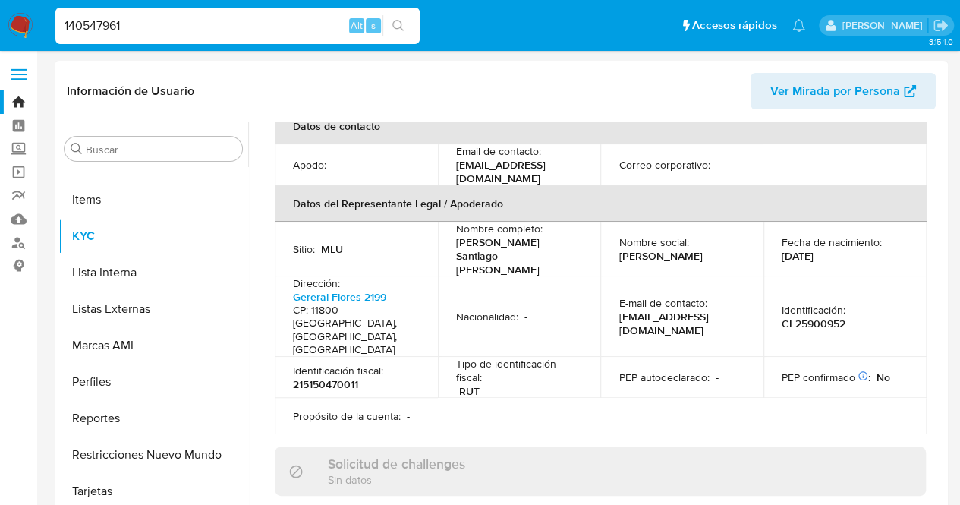
scroll to position [428, 0]
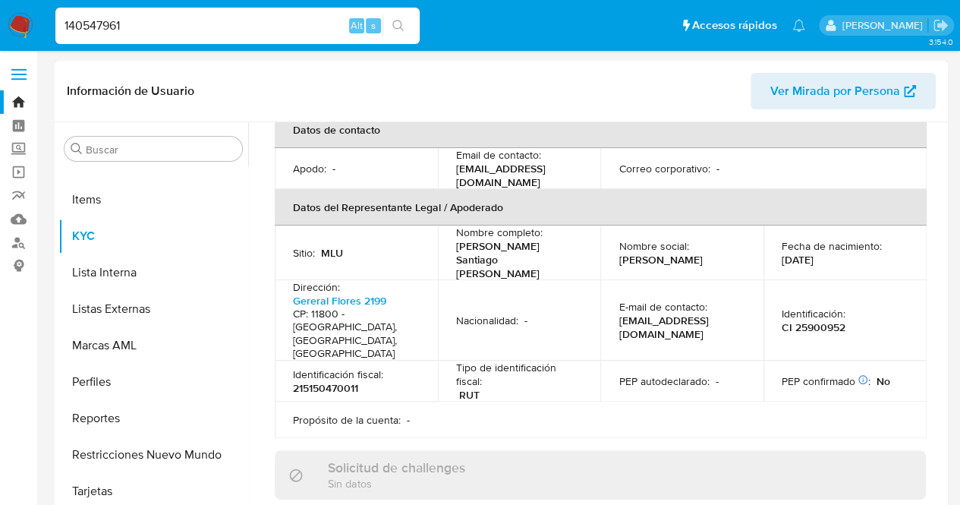
drag, startPoint x: 616, startPoint y: 213, endPoint x: 663, endPoint y: 225, distance: 47.9
click at [663, 253] on p "[PERSON_NAME]" at bounding box center [661, 260] width 84 height 14
copy p "[PERSON_NAME]"
click at [690, 300] on p "E-mail de contacto :" at bounding box center [663, 307] width 88 height 14
